Goal: Transaction & Acquisition: Purchase product/service

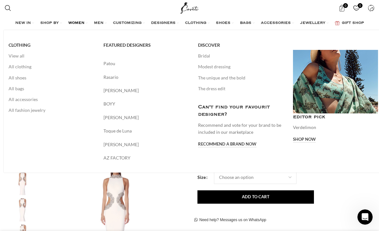
scroll to position [0, 194]
click at [212, 89] on link "The dress edit" at bounding box center [240, 88] width 85 height 11
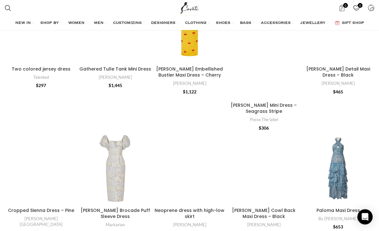
scroll to position [2358, 0]
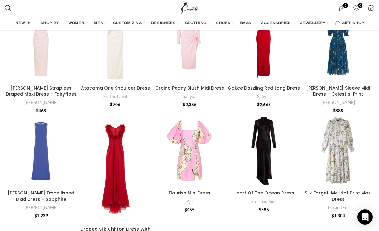
scroll to position [2576, 0]
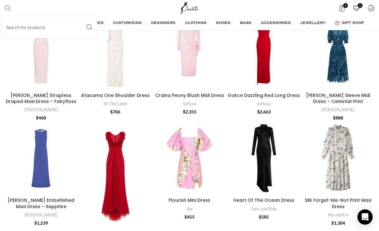
click at [28, 19] on input "Search" at bounding box center [49, 27] width 95 height 22
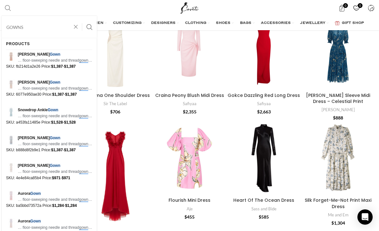
type input "GOWNS"
click at [90, 27] on button "Search" at bounding box center [89, 27] width 15 height 22
click at [298, 8] on div "0 items $ 0 0 Wishlist Login / Register" at bounding box center [290, 8] width 174 height 16
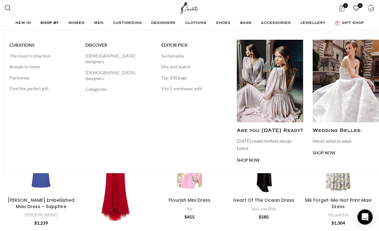
click at [40, 25] on span "SHOP BY" at bounding box center [49, 23] width 18 height 5
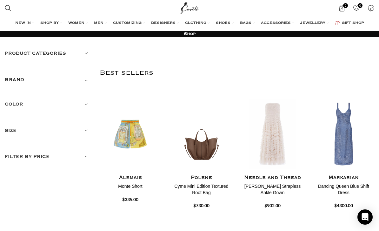
click at [32, 51] on h5 "Product categories" at bounding box center [47, 53] width 85 height 7
click at [11, 82] on link "Women" at bounding box center [44, 80] width 78 height 11
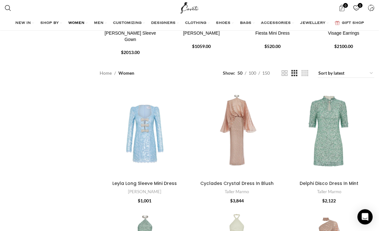
scroll to position [154, 0]
